Goal: Task Accomplishment & Management: Manage account settings

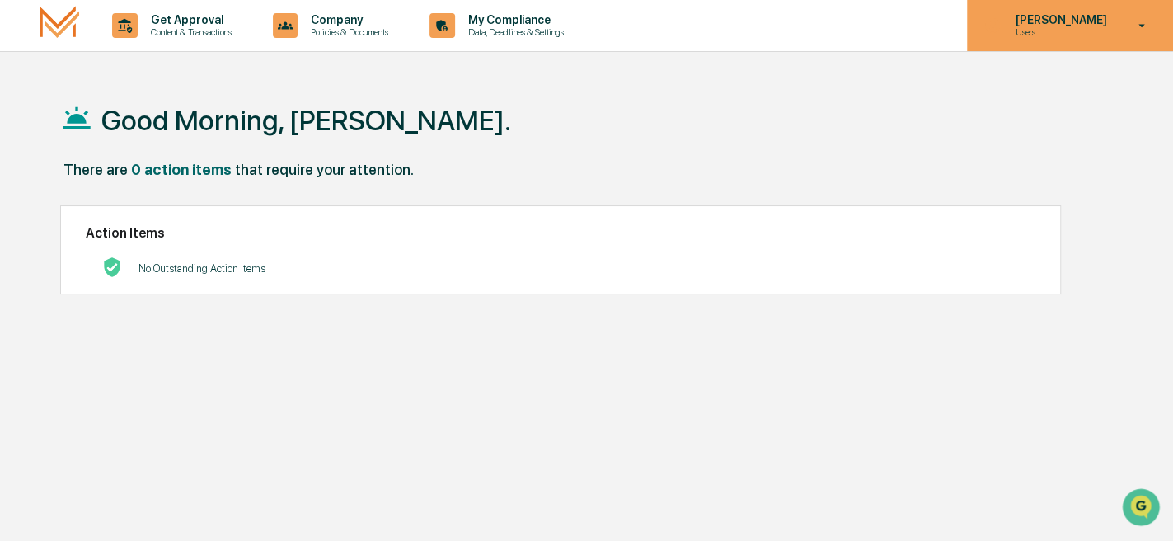
click at [1139, 20] on icon at bounding box center [1141, 26] width 29 height 16
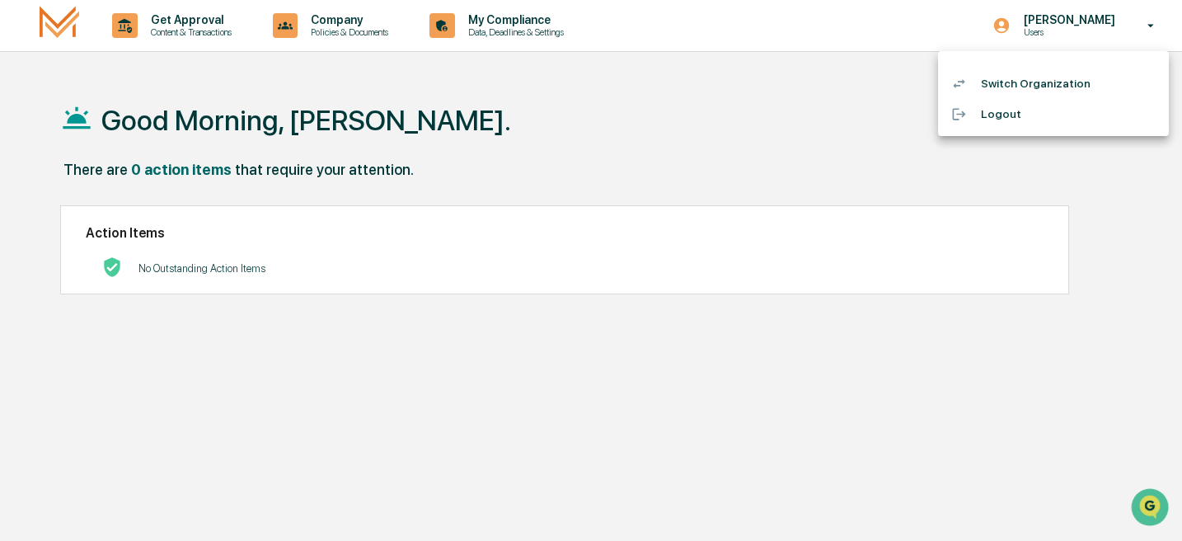
click at [992, 114] on li "Logout" at bounding box center [1053, 114] width 231 height 30
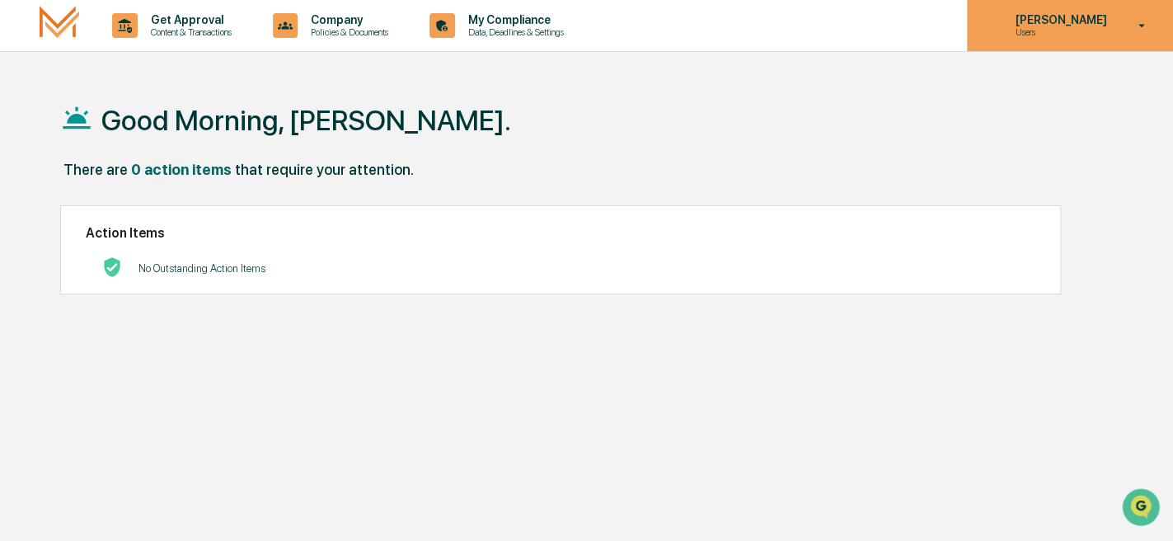
click at [1140, 18] on icon at bounding box center [1141, 26] width 29 height 16
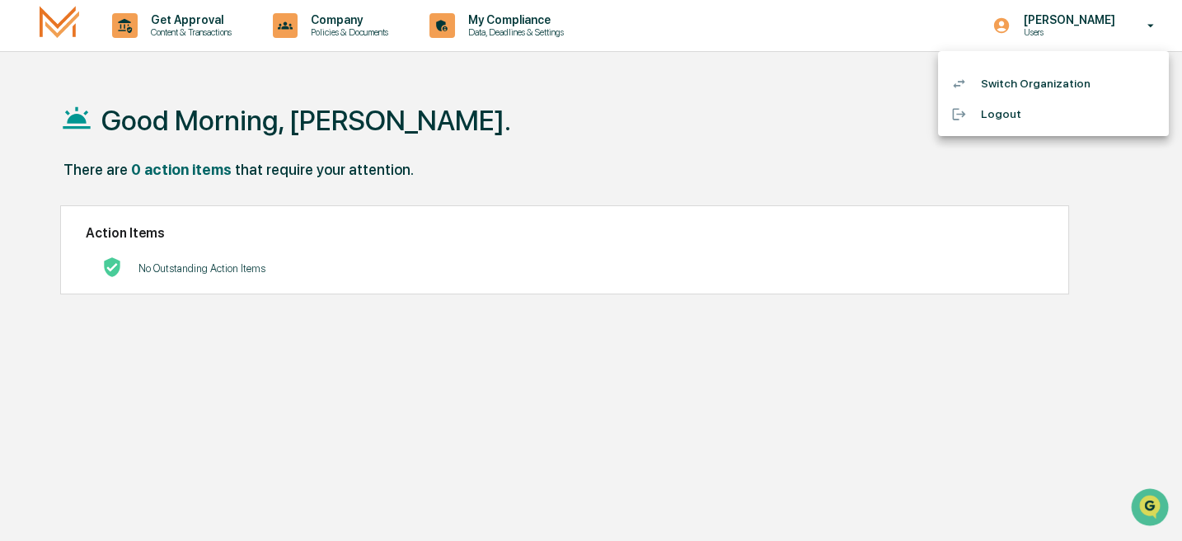
click at [988, 115] on li "Logout" at bounding box center [1053, 114] width 231 height 30
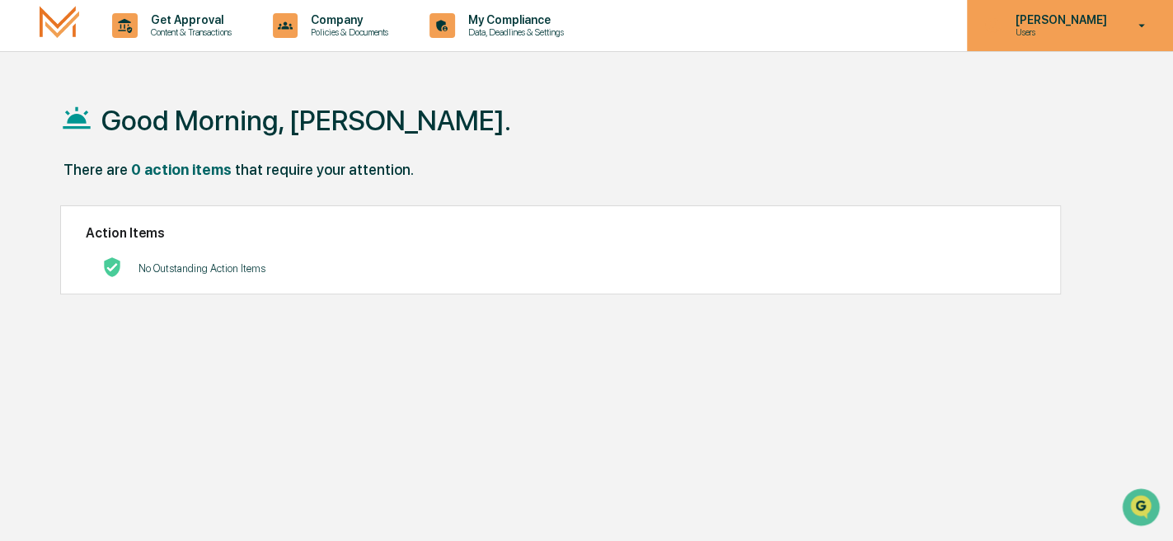
click at [1139, 22] on icon at bounding box center [1141, 26] width 29 height 16
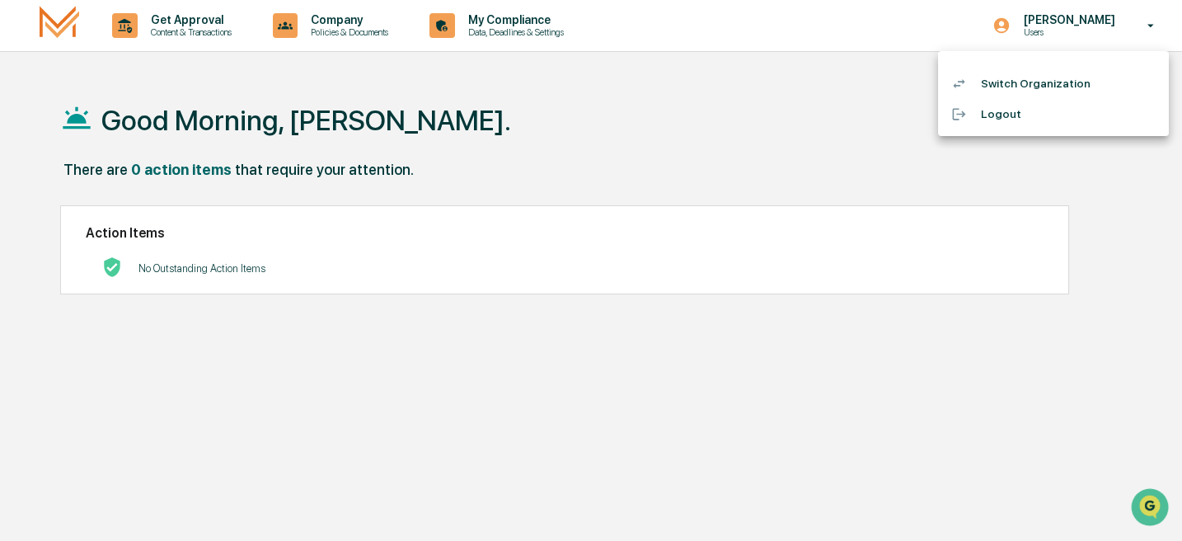
click at [996, 110] on li "Logout" at bounding box center [1053, 114] width 231 height 30
